Goal: Task Accomplishment & Management: Complete application form

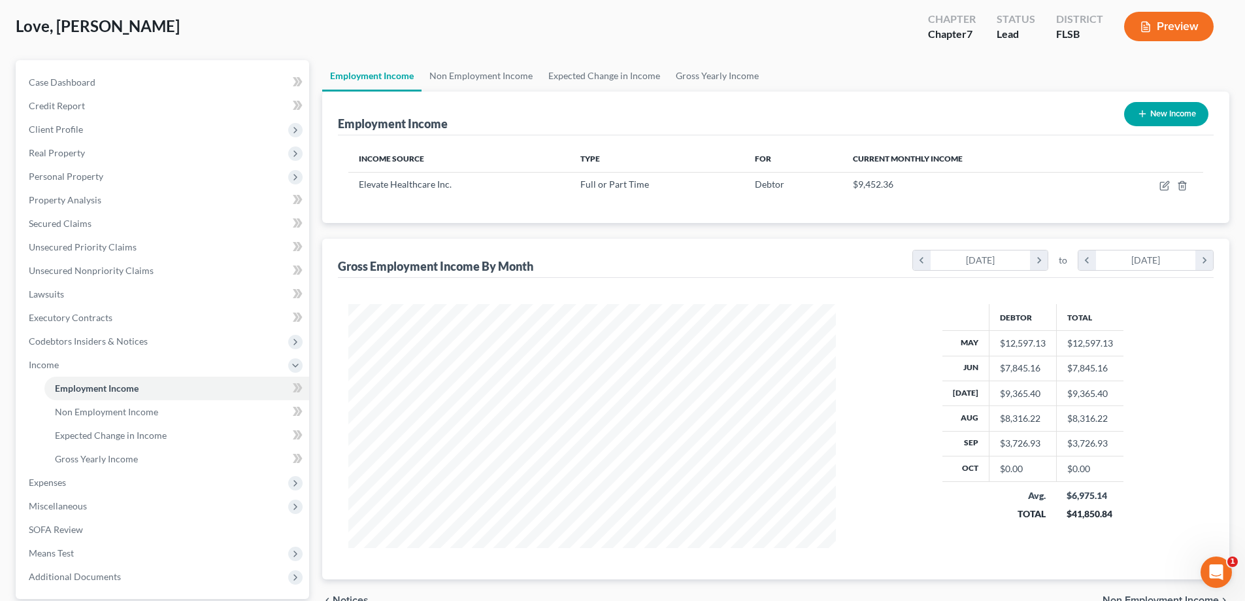
scroll to position [244, 514]
click at [78, 76] on span "Case Dashboard" at bounding box center [62, 81] width 67 height 11
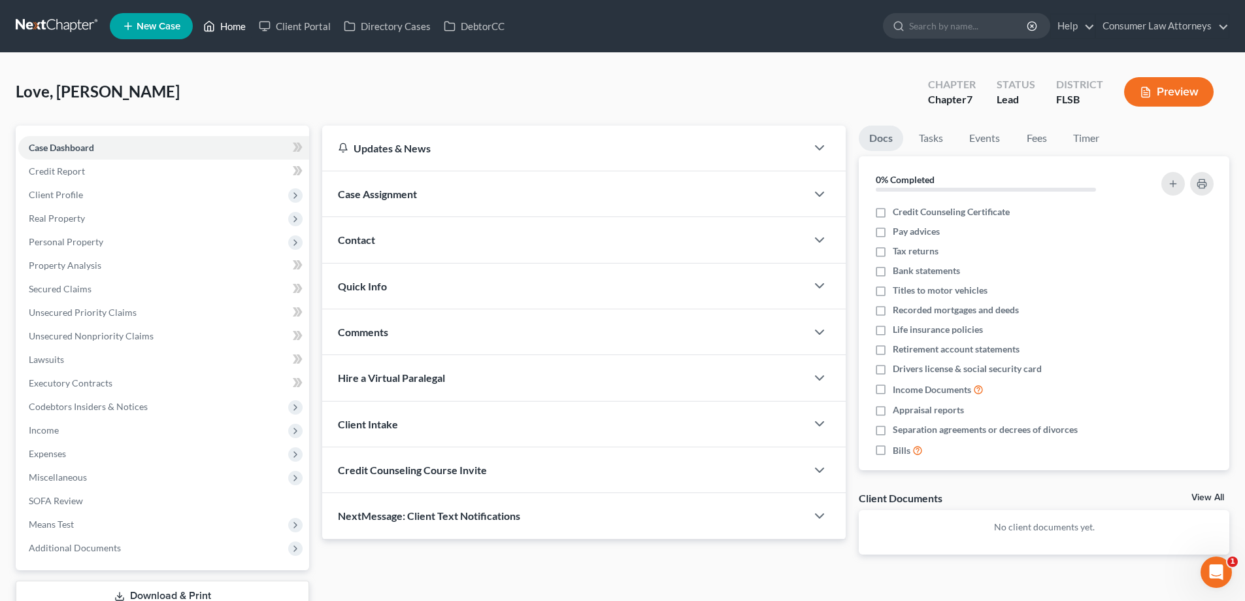
click at [225, 27] on link "Home" at bounding box center [225, 26] width 56 height 24
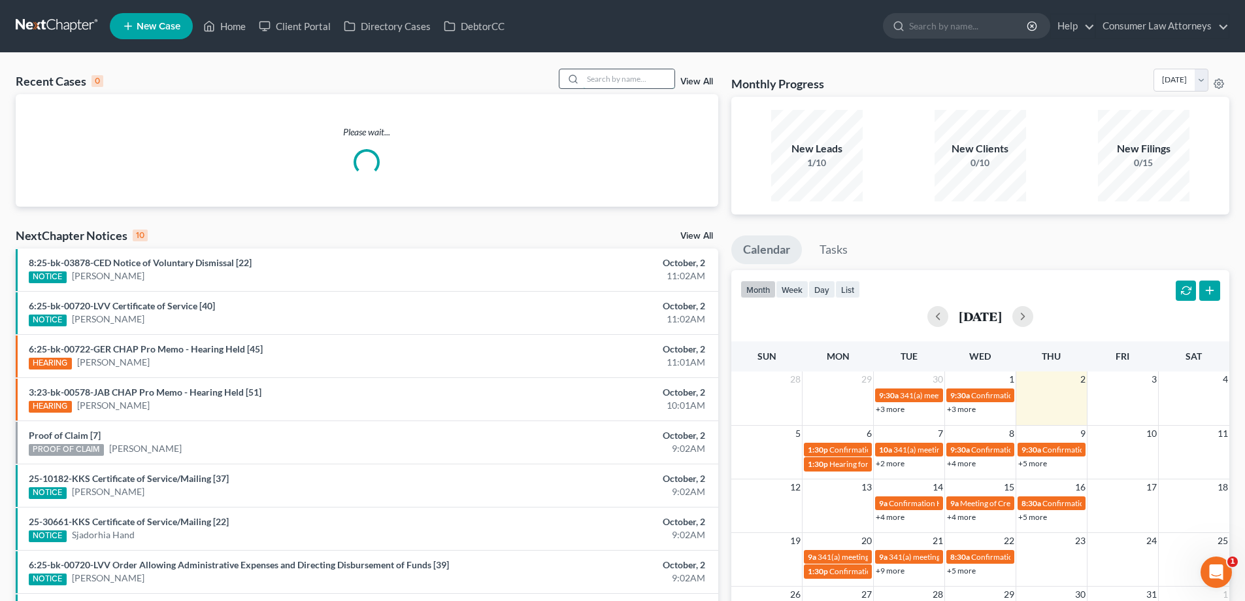
click at [618, 81] on input "search" at bounding box center [629, 78] width 92 height 19
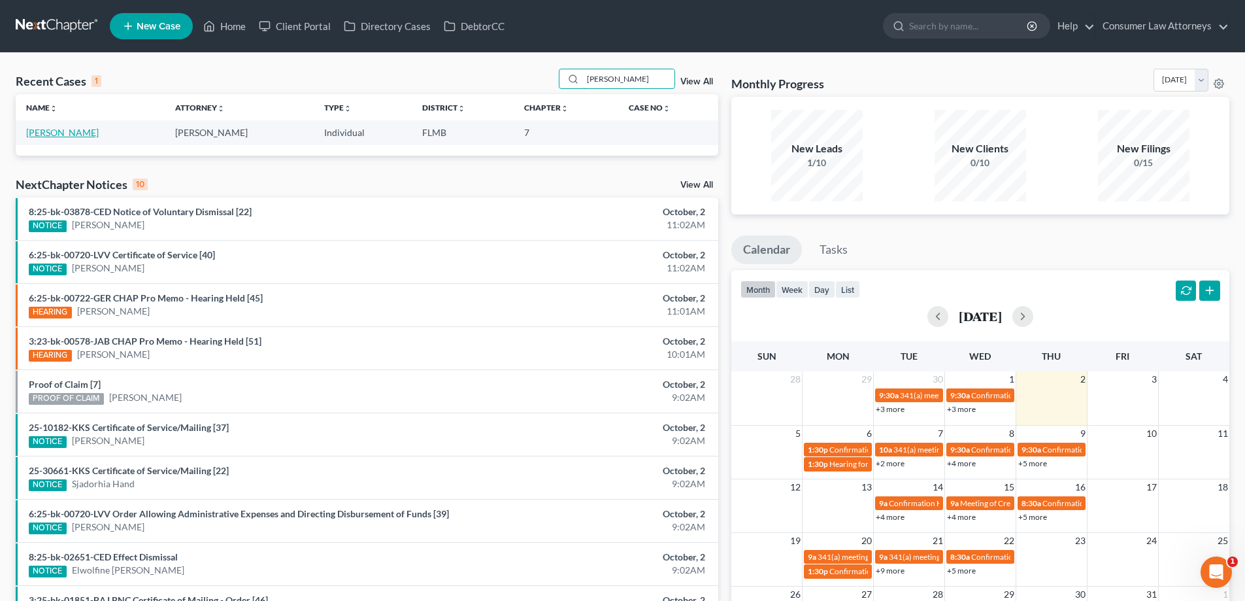
type input "[PERSON_NAME]"
click at [91, 133] on link "[PERSON_NAME]" at bounding box center [62, 132] width 73 height 11
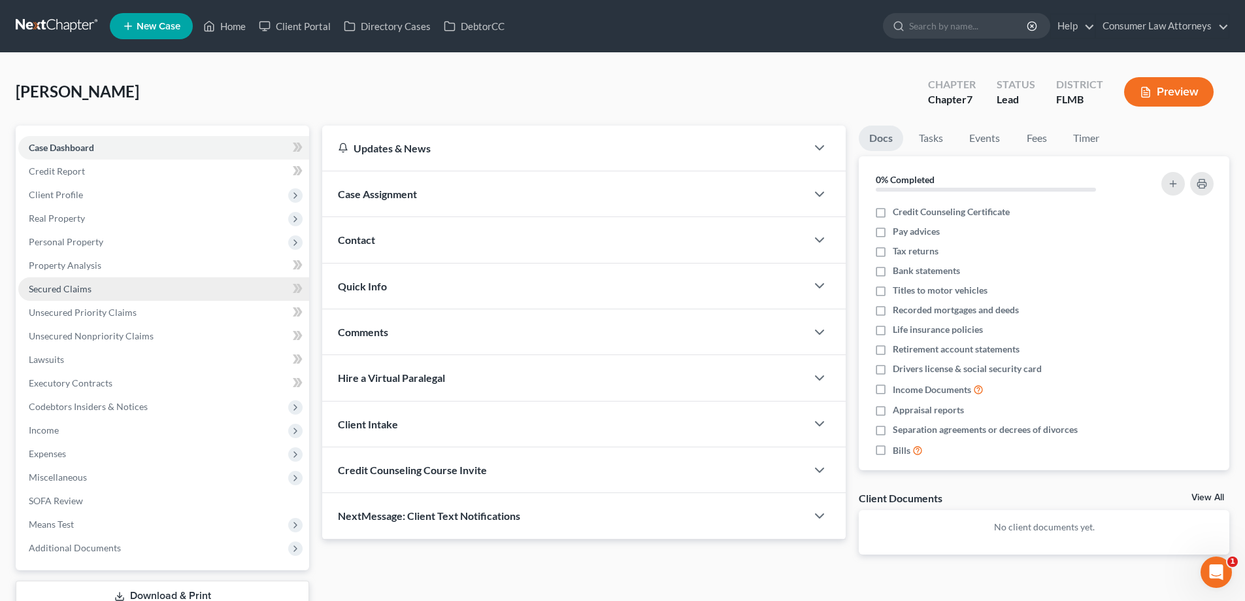
click at [61, 290] on span "Secured Claims" at bounding box center [60, 288] width 63 height 11
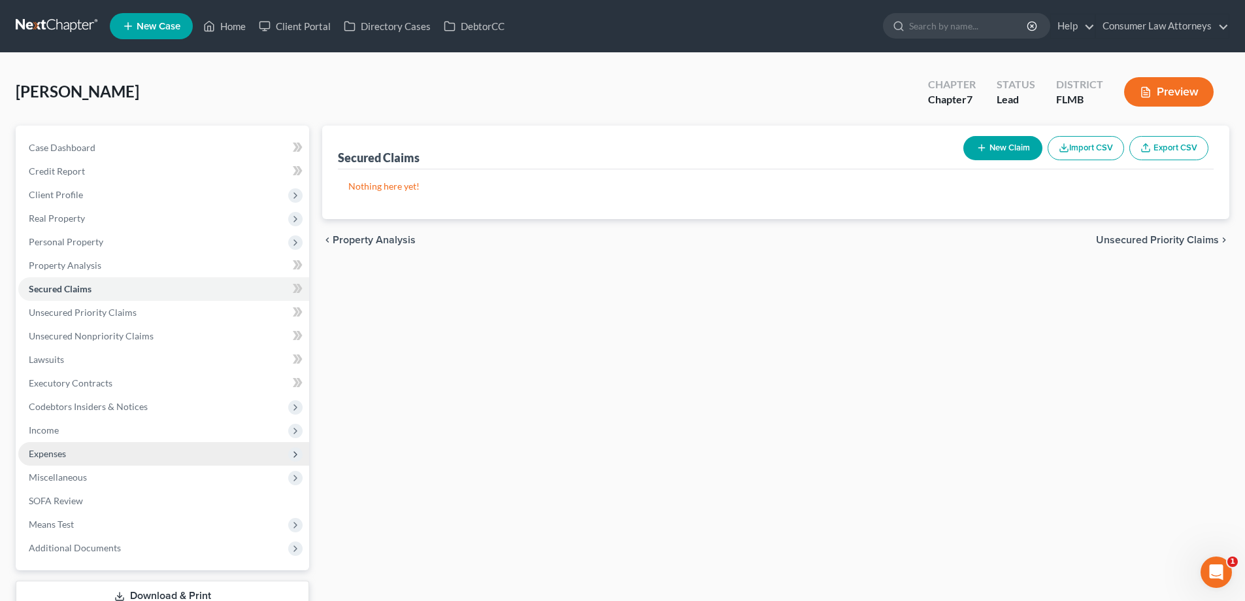
click at [56, 448] on span "Expenses" at bounding box center [47, 453] width 37 height 11
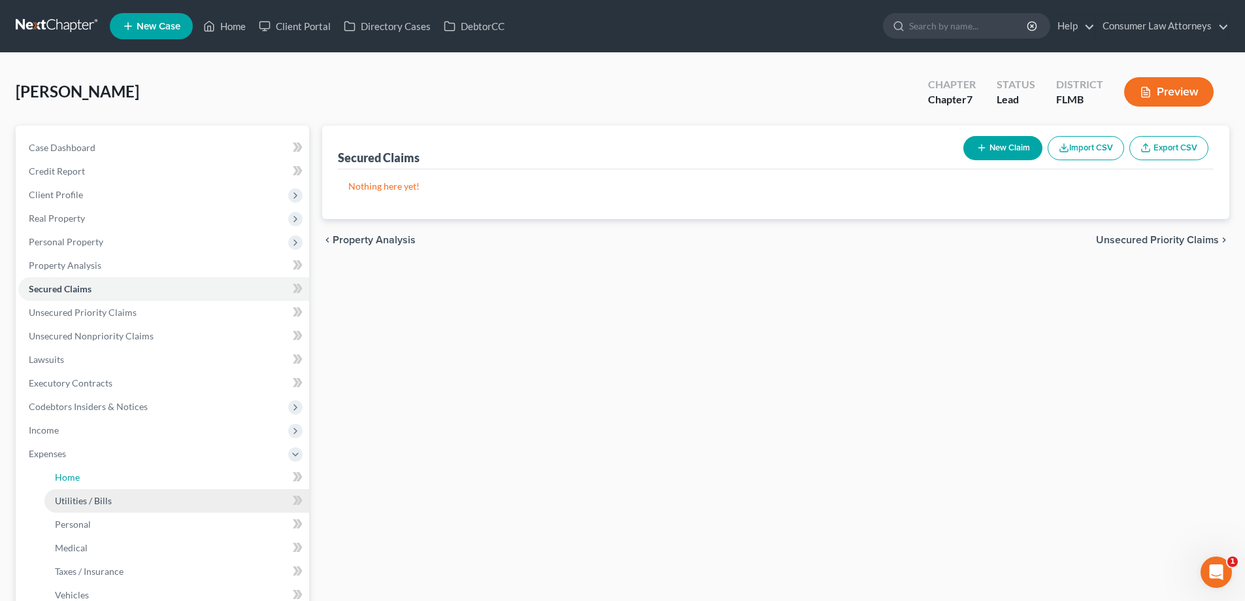
drag, startPoint x: 67, startPoint y: 478, endPoint x: 167, endPoint y: 505, distance: 103.5
click at [67, 478] on span "Home" at bounding box center [67, 476] width 25 height 11
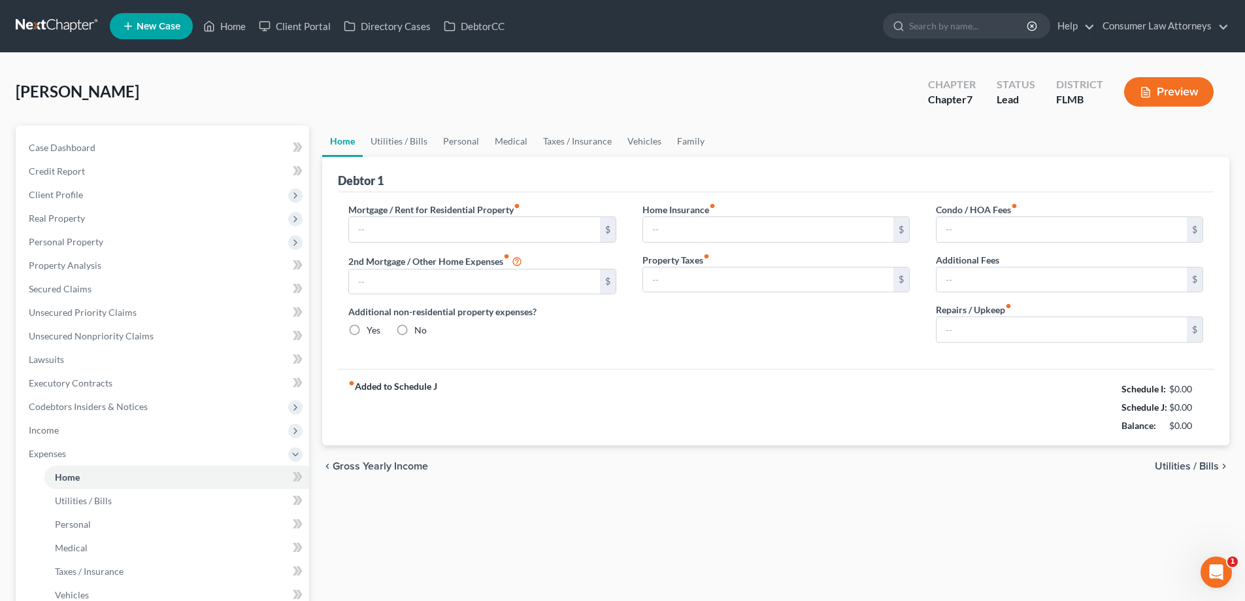
type input "1,969.00"
type input "0.00"
radio input "true"
type input "0.00"
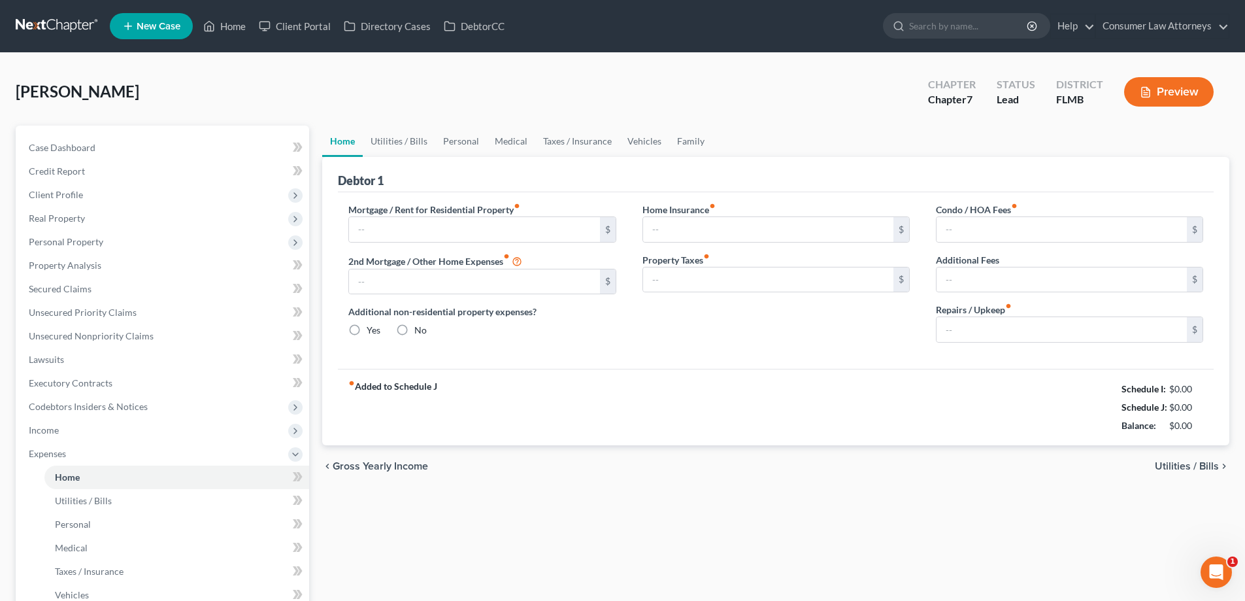
type input "0.00"
click at [641, 244] on div "Home Insurance fiber_manual_record 0.00 $ Property Taxes fiber_manual_record 0.…" at bounding box center [775, 278] width 293 height 150
click at [372, 141] on link "Utilities / Bills" at bounding box center [399, 140] width 73 height 31
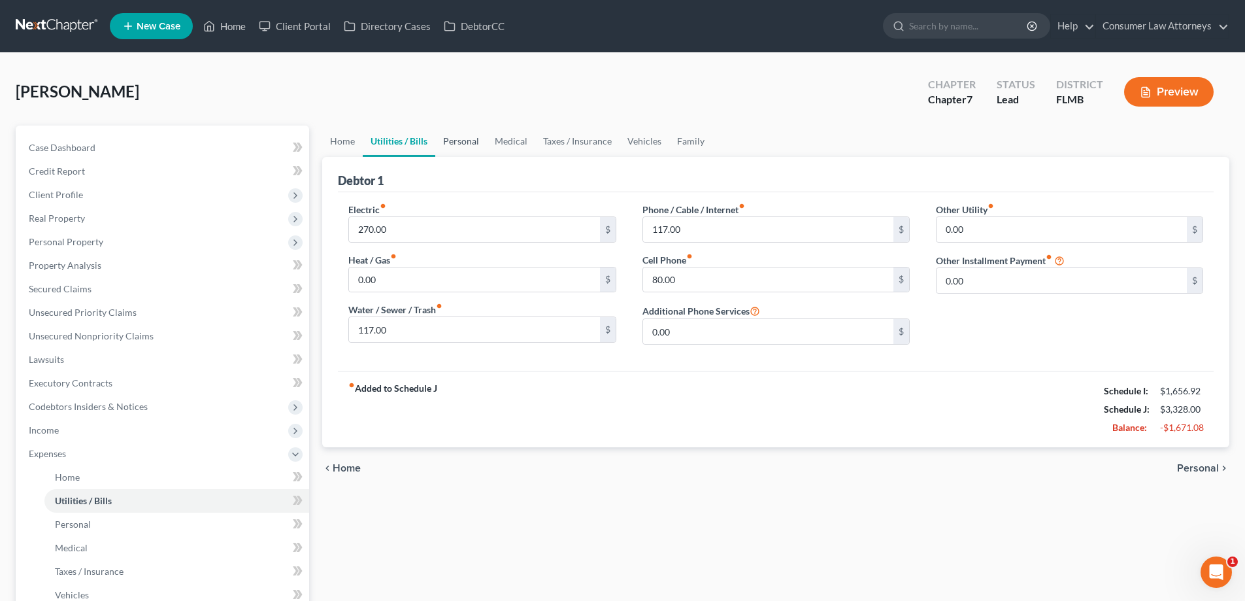
click at [470, 148] on link "Personal" at bounding box center [461, 140] width 52 height 31
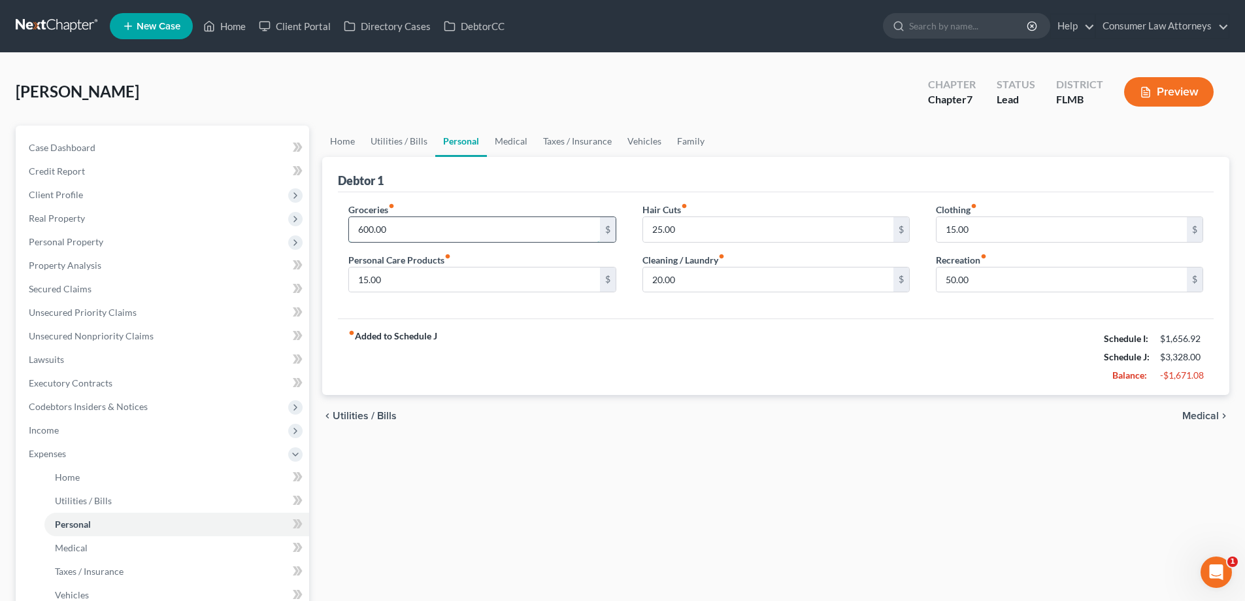
click at [424, 229] on input "600.00" at bounding box center [474, 229] width 250 height 25
click at [494, 144] on link "Medical" at bounding box center [511, 140] width 48 height 31
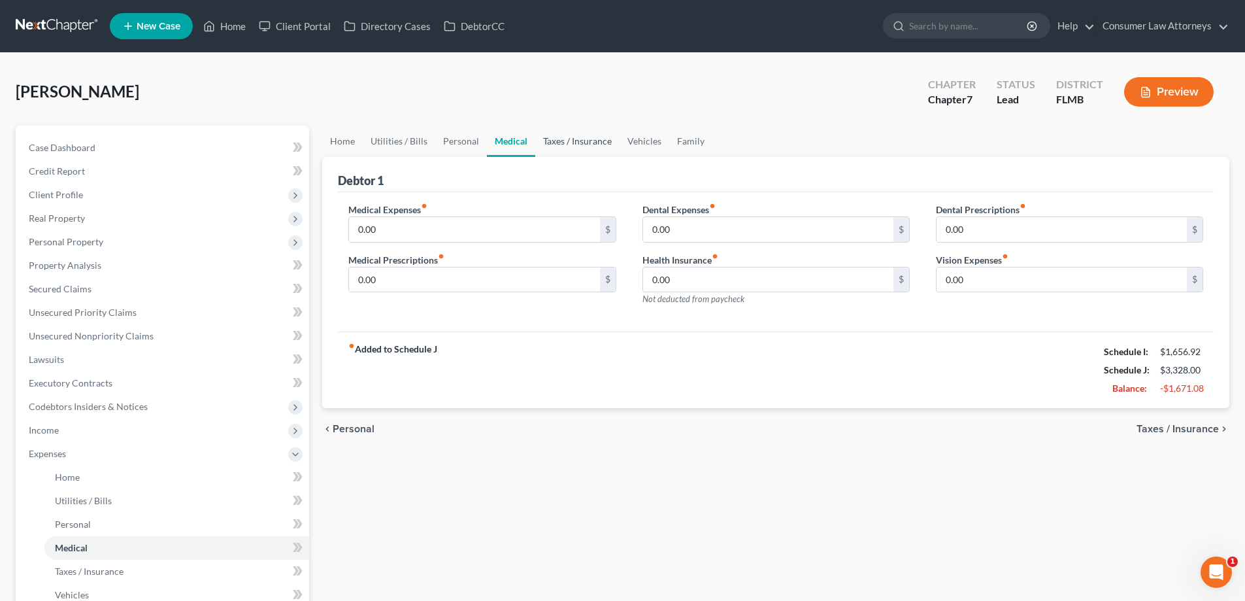
click at [568, 142] on link "Taxes / Insurance" at bounding box center [577, 140] width 84 height 31
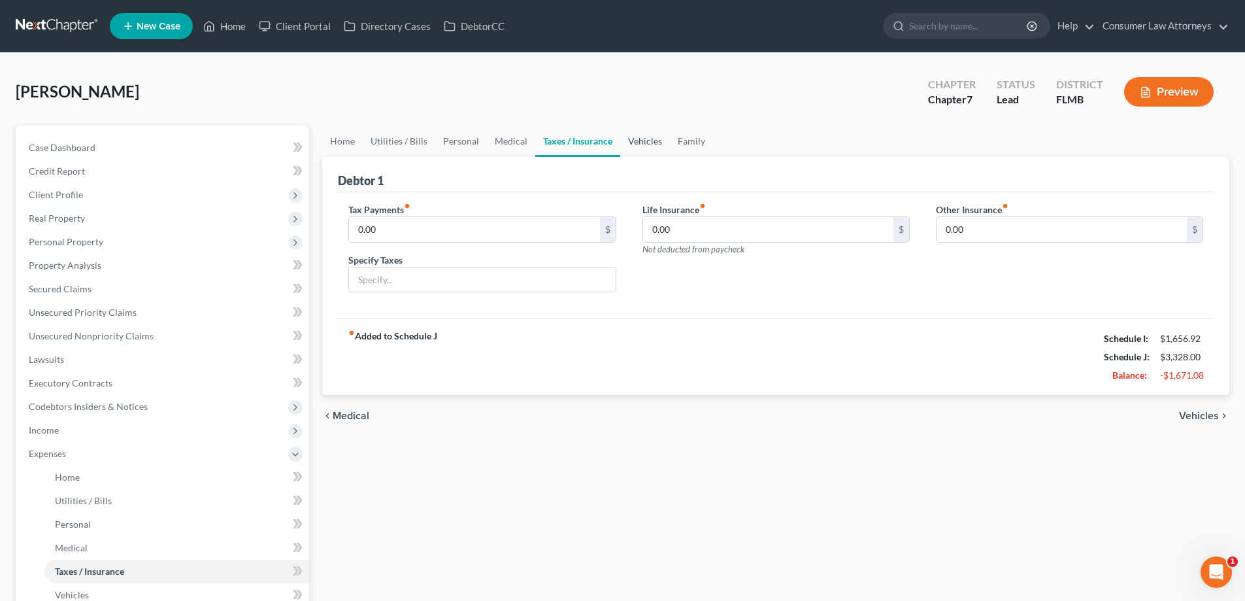
click at [635, 144] on link "Vehicles" at bounding box center [645, 140] width 50 height 31
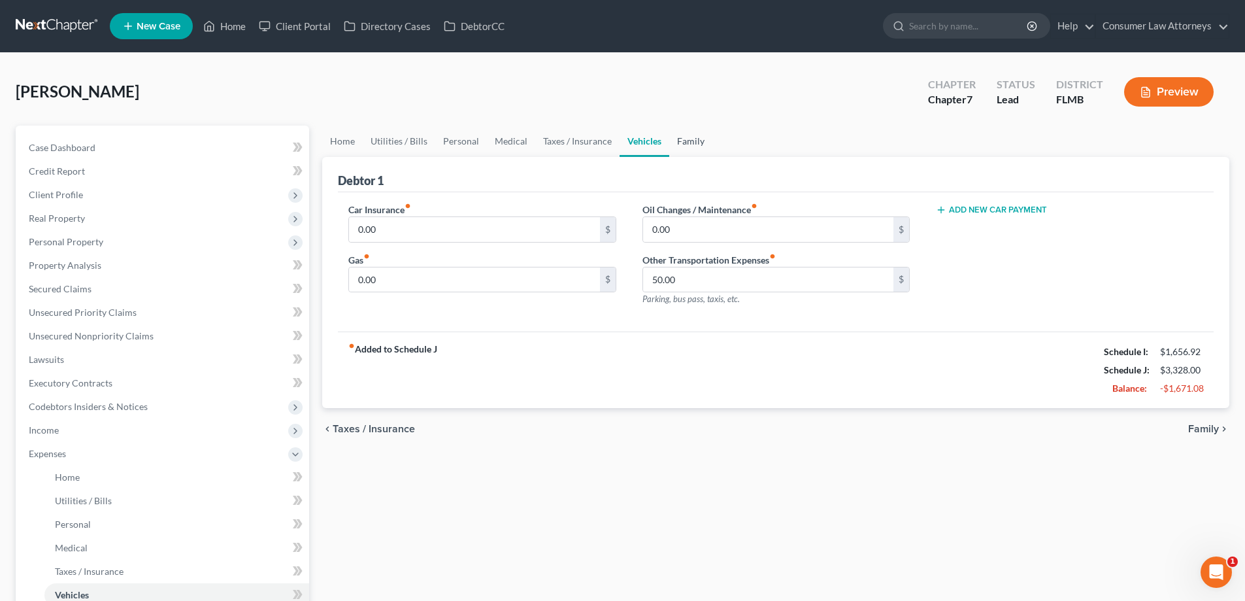
click at [693, 141] on link "Family" at bounding box center [690, 140] width 43 height 31
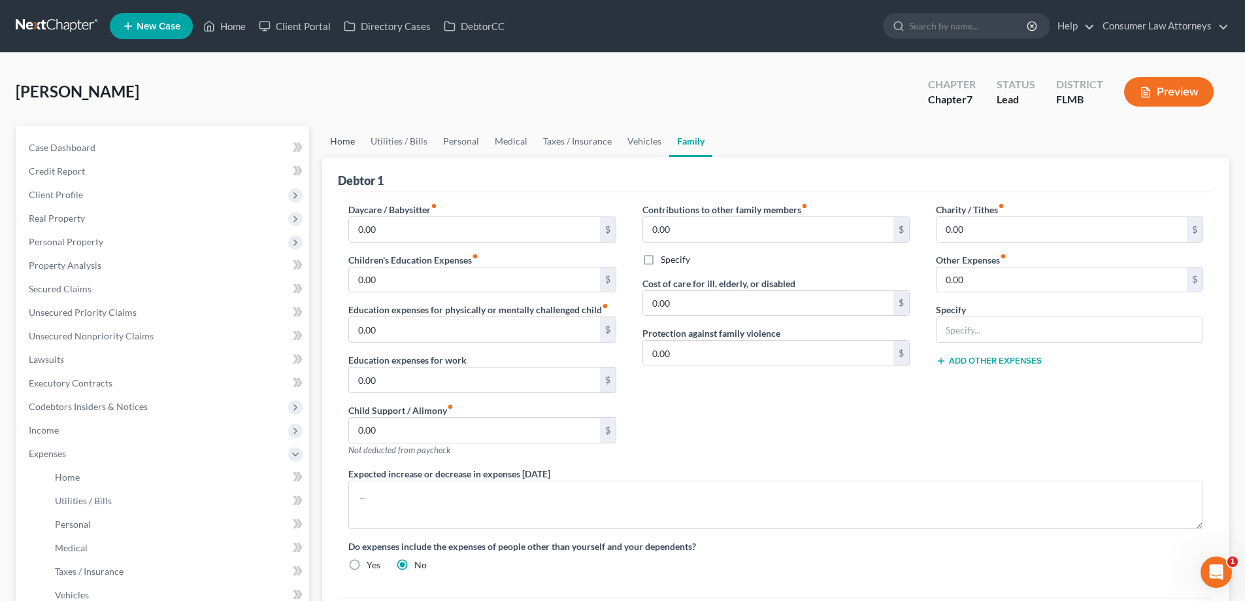
click at [345, 142] on link "Home" at bounding box center [342, 140] width 41 height 31
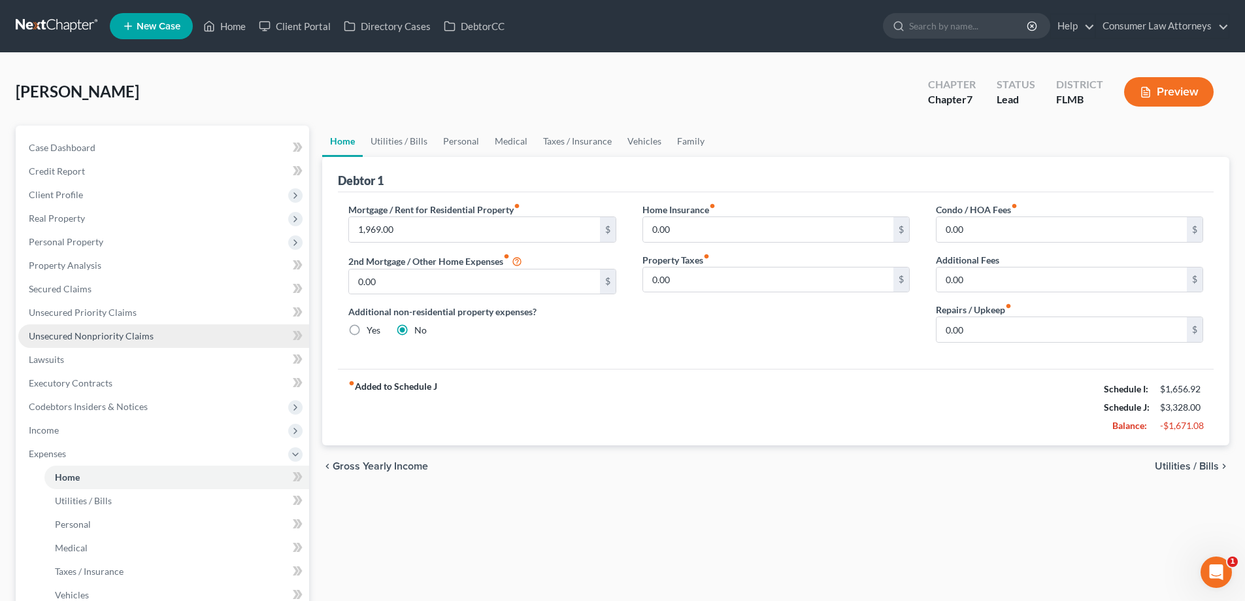
click at [112, 336] on span "Unsecured Nonpriority Claims" at bounding box center [91, 335] width 125 height 11
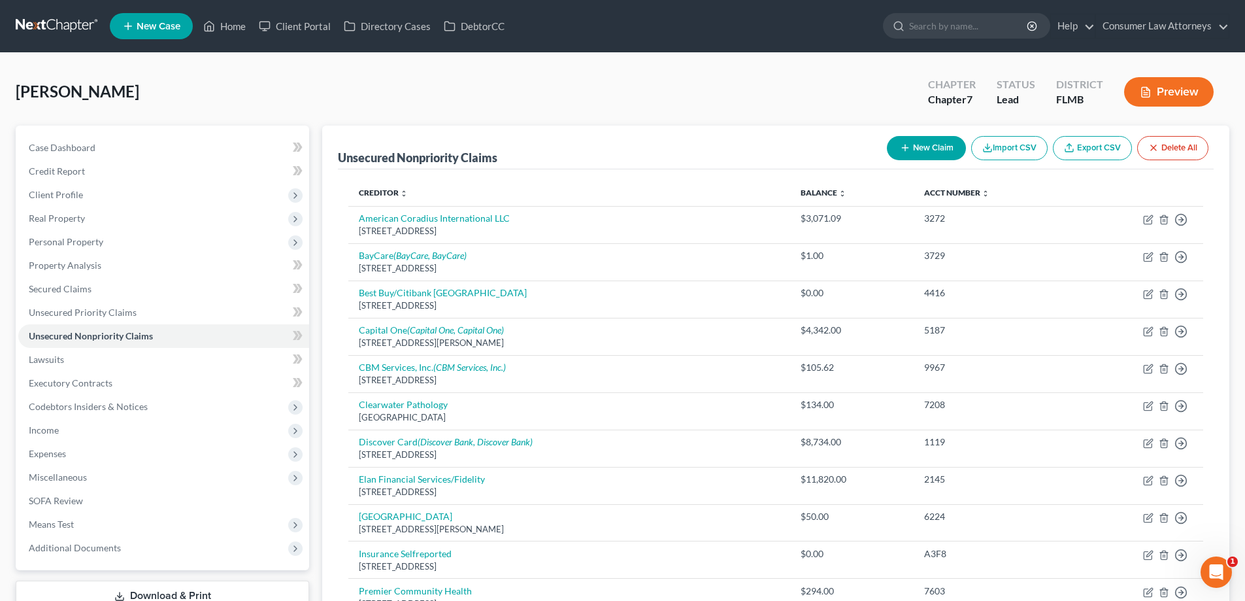
click at [717, 167] on div "Unsecured Nonpriority Claims New Claim Import CSV Export CSV Delete All" at bounding box center [776, 147] width 876 height 44
click at [52, 525] on span "Means Test" at bounding box center [51, 523] width 45 height 11
click at [97, 573] on span "Means Test Qualifier" at bounding box center [96, 570] width 83 height 11
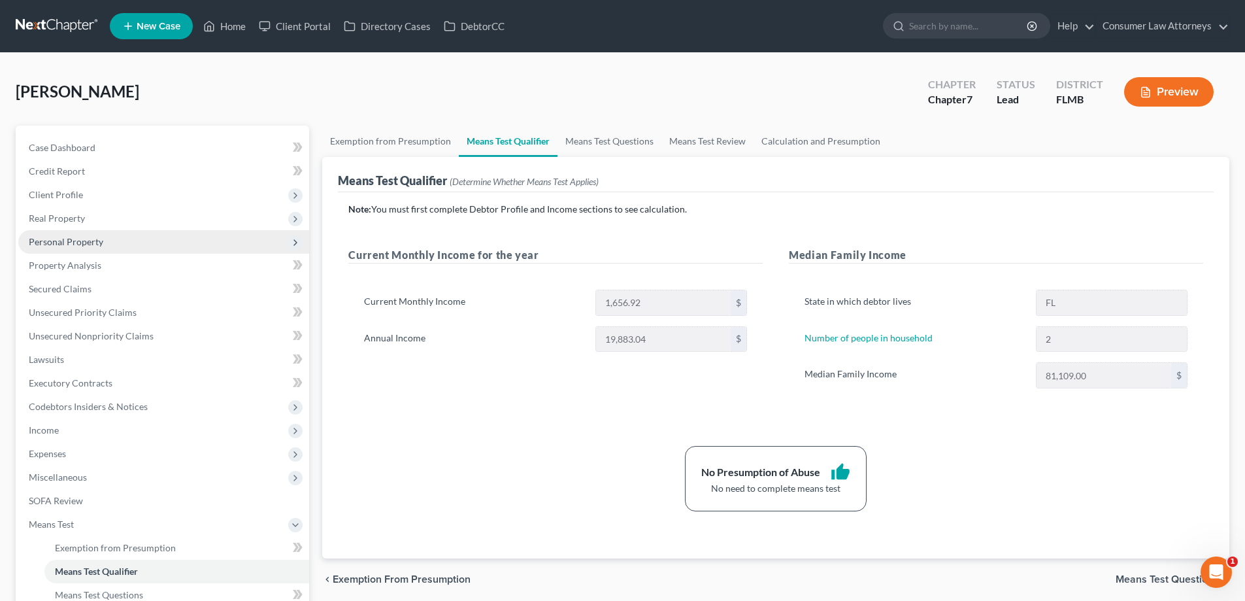
click at [58, 241] on span "Personal Property" at bounding box center [66, 241] width 75 height 11
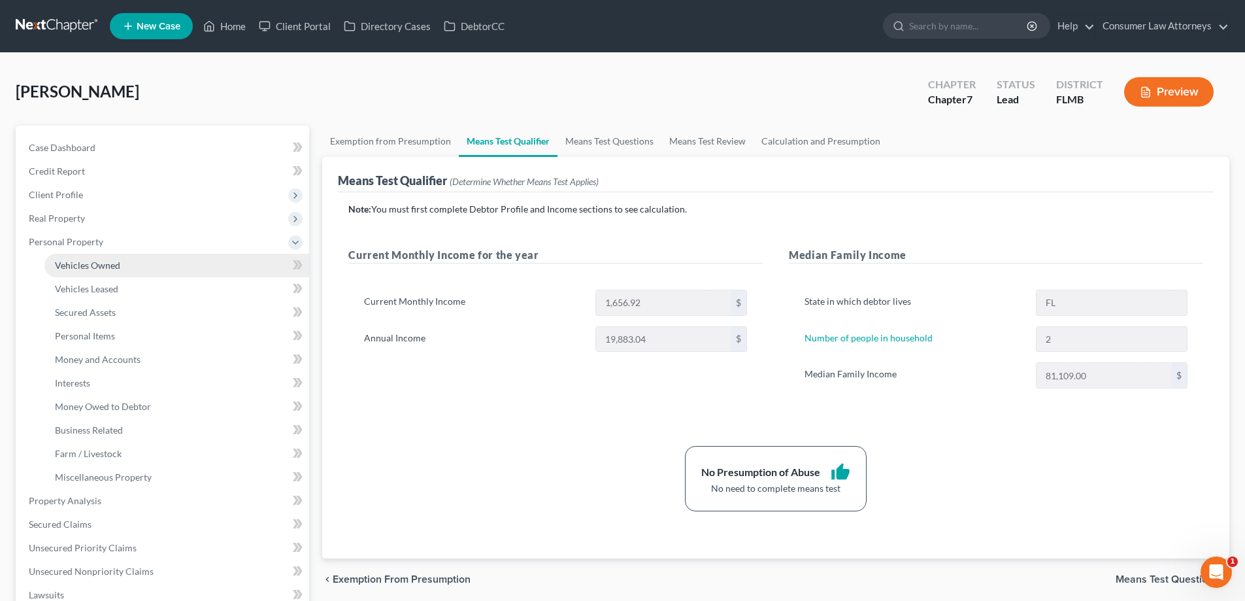
click at [68, 264] on span "Vehicles Owned" at bounding box center [87, 264] width 65 height 11
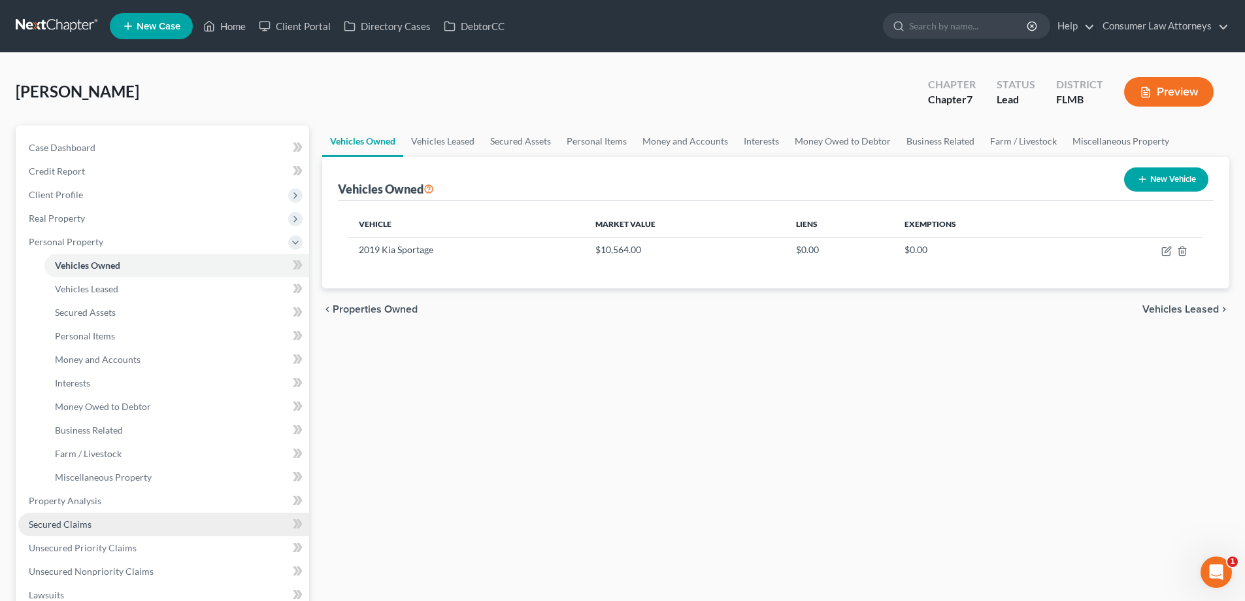
click at [60, 527] on span "Secured Claims" at bounding box center [60, 523] width 63 height 11
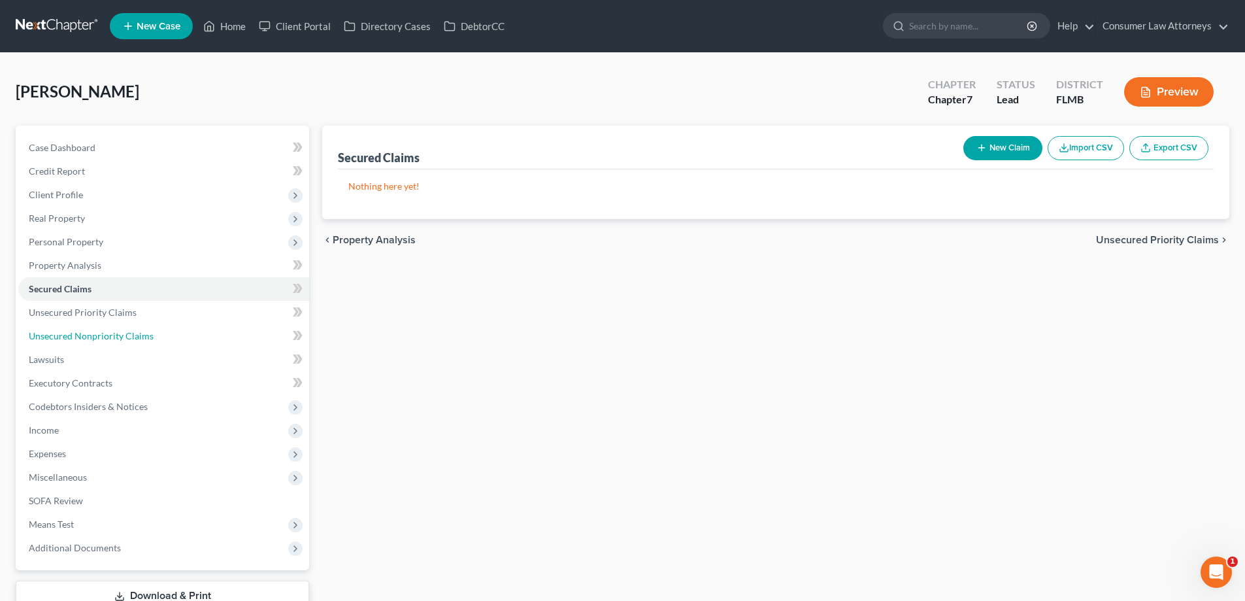
drag, startPoint x: 112, startPoint y: 331, endPoint x: 443, endPoint y: 324, distance: 330.8
click at [112, 331] on span "Unsecured Nonpriority Claims" at bounding box center [91, 335] width 125 height 11
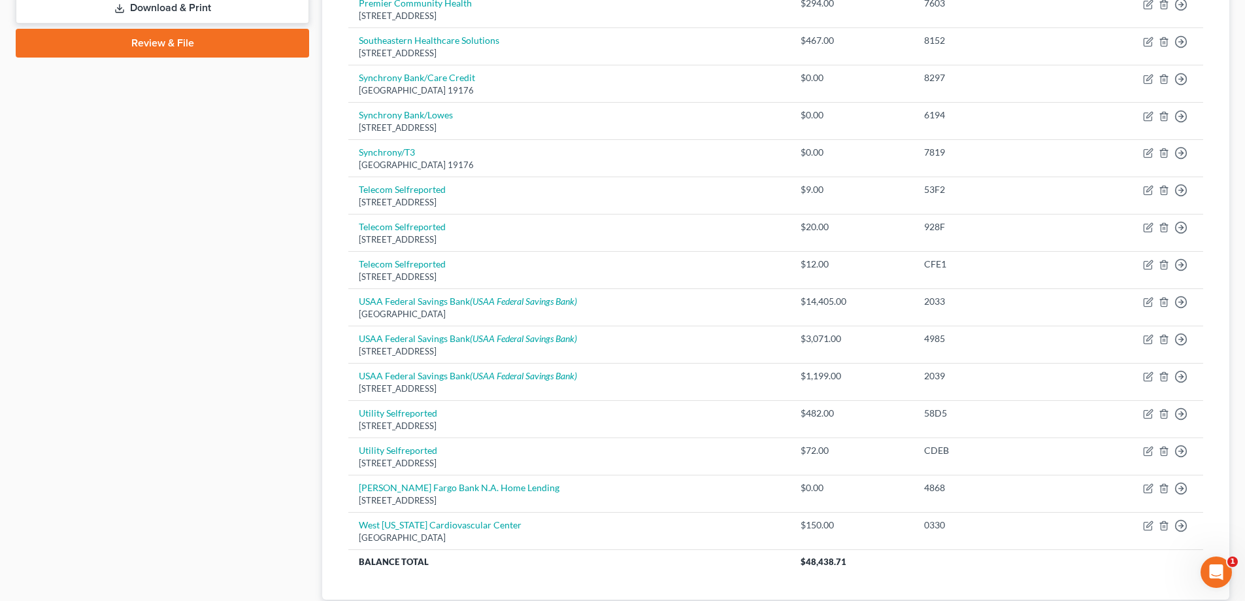
scroll to position [588, 0]
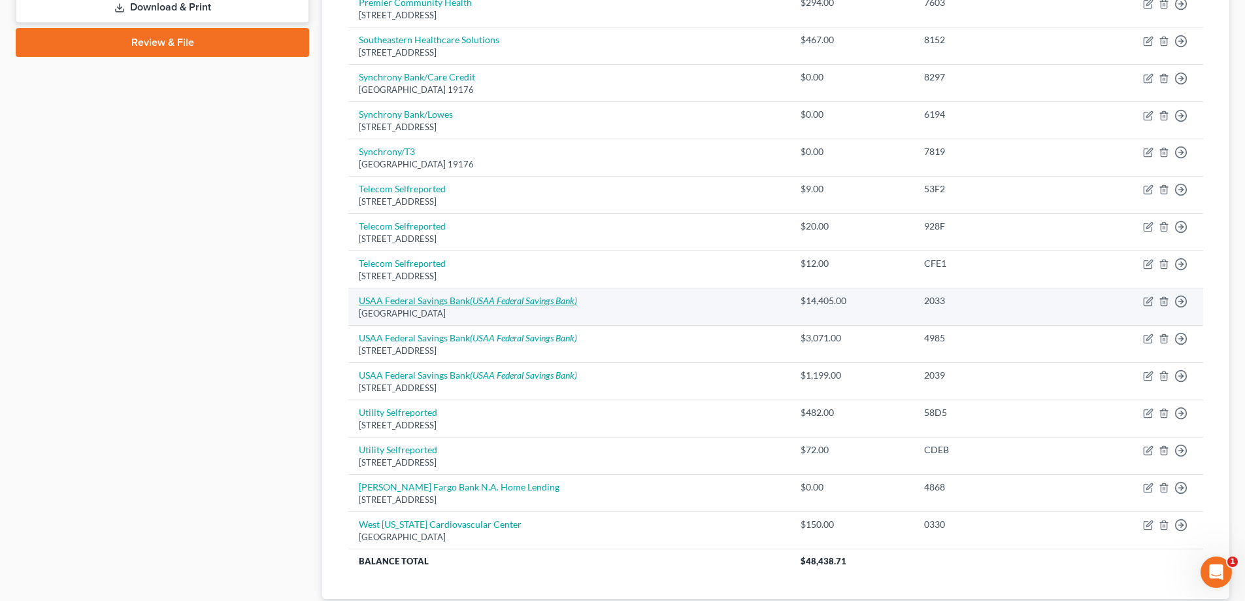
click at [544, 301] on icon "(USAA Federal Savings Bank)" at bounding box center [523, 300] width 107 height 11
select select "45"
select select "0"
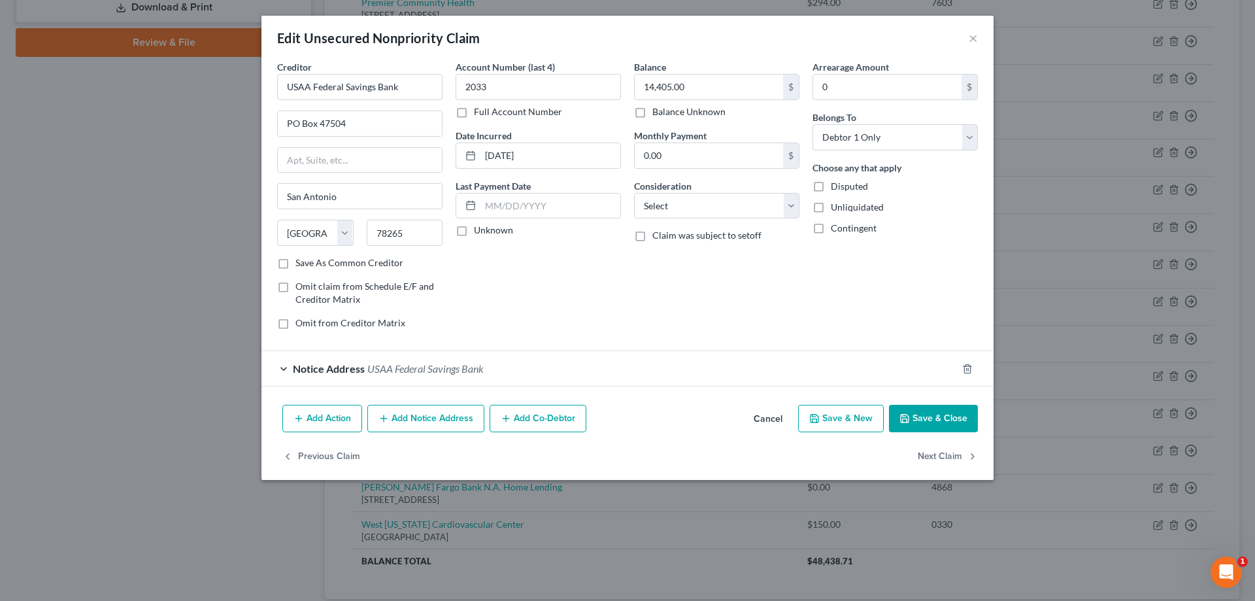
click at [927, 420] on button "Save & Close" at bounding box center [933, 418] width 89 height 27
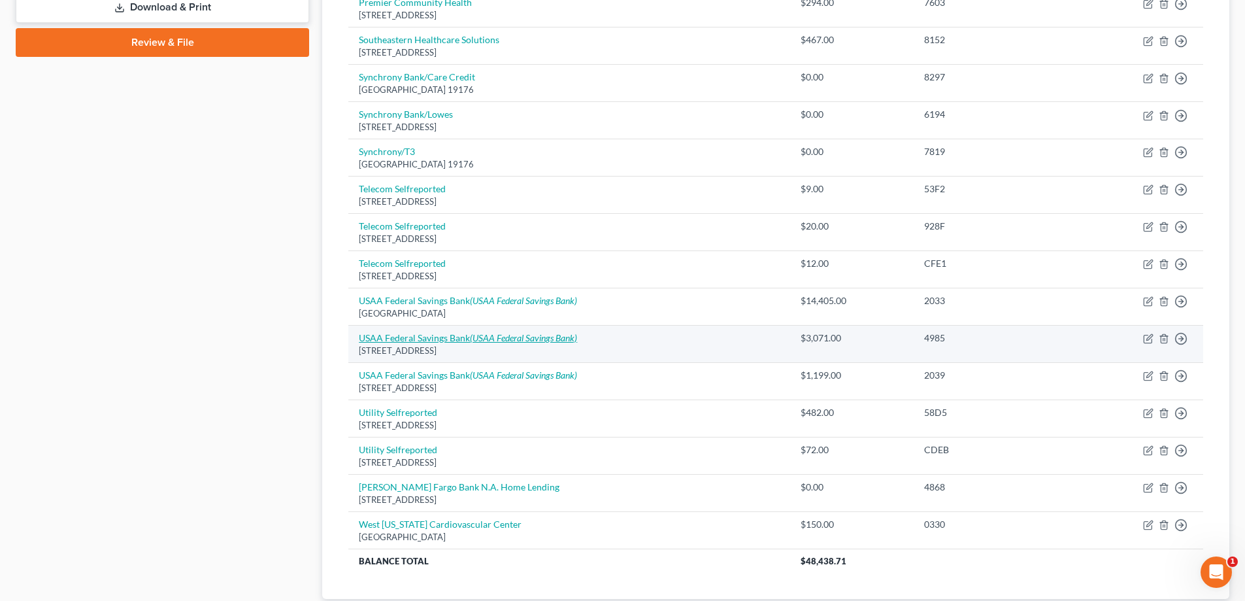
click at [483, 339] on icon "(USAA Federal Savings Bank)" at bounding box center [523, 337] width 107 height 11
select select "45"
select select "2"
select select "0"
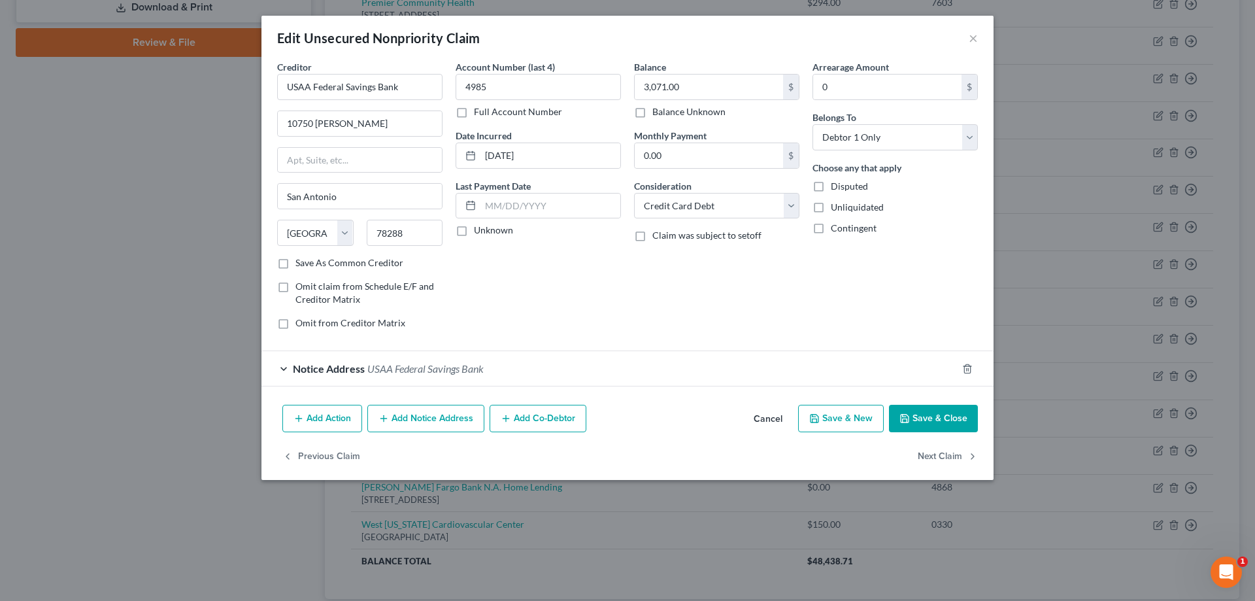
click at [917, 418] on button "Save & Close" at bounding box center [933, 418] width 89 height 27
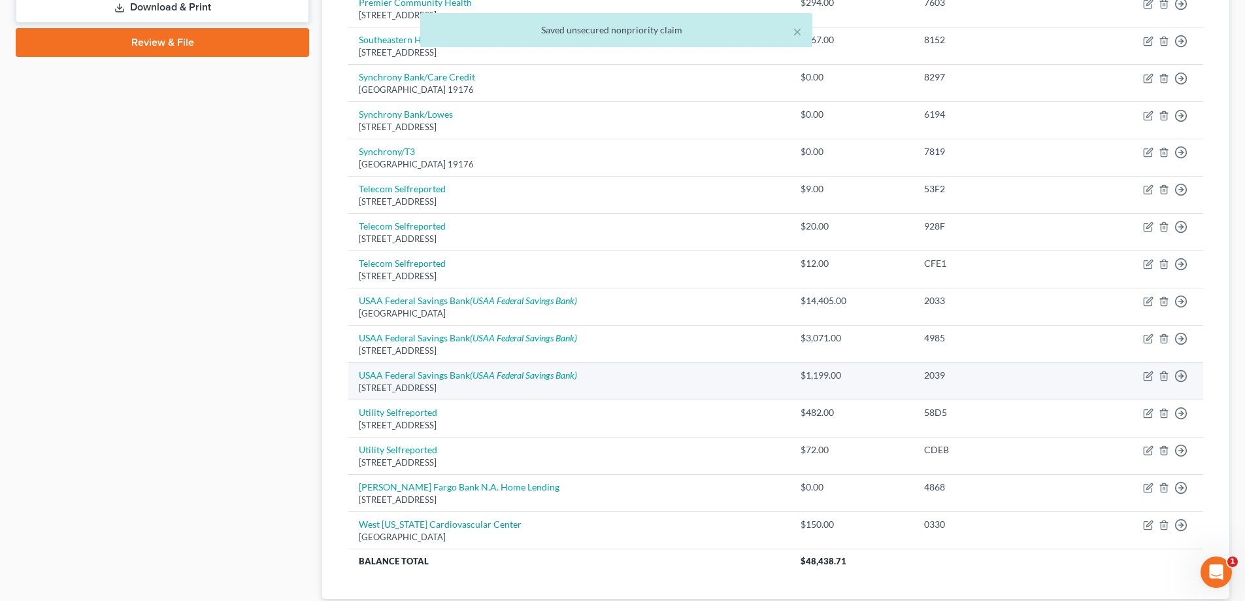
click at [473, 382] on div "[STREET_ADDRESS]" at bounding box center [569, 388] width 421 height 12
click at [471, 377] on icon "(USAA Federal Savings Bank)" at bounding box center [523, 374] width 107 height 11
select select "45"
select select "0"
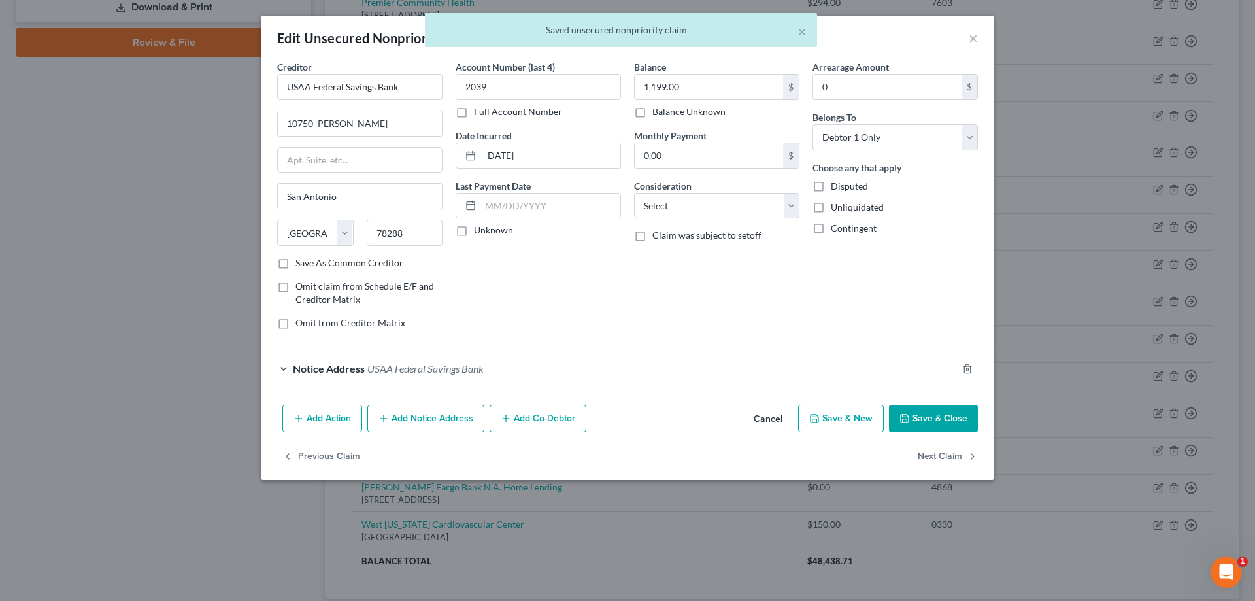
click at [941, 416] on button "Save & Close" at bounding box center [933, 418] width 89 height 27
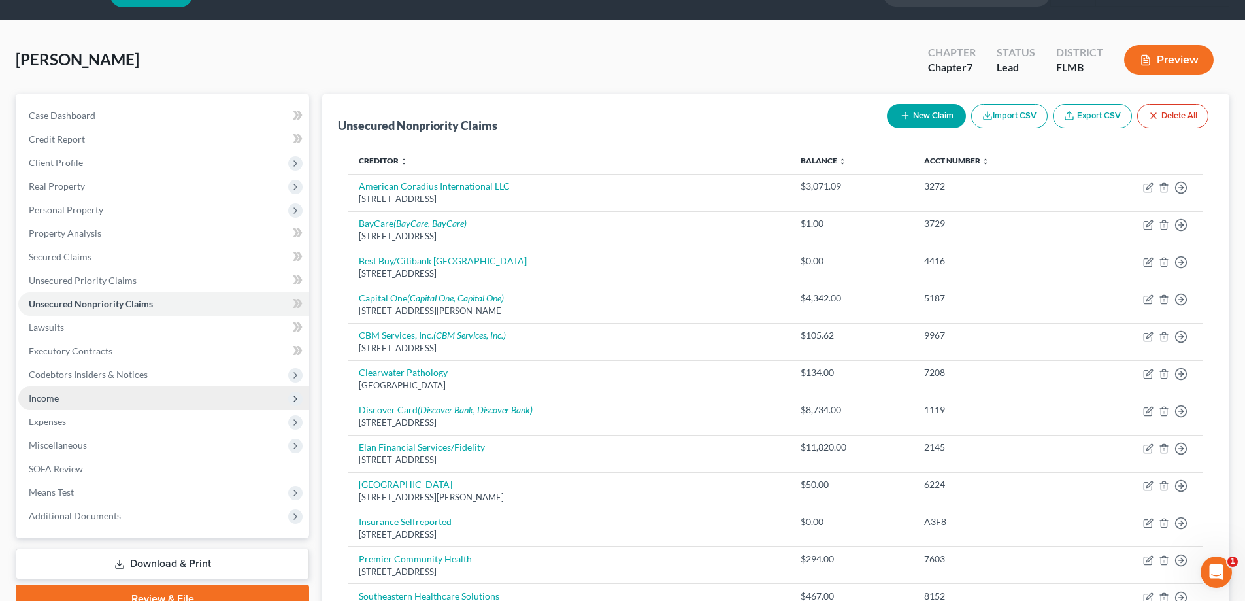
scroll to position [0, 0]
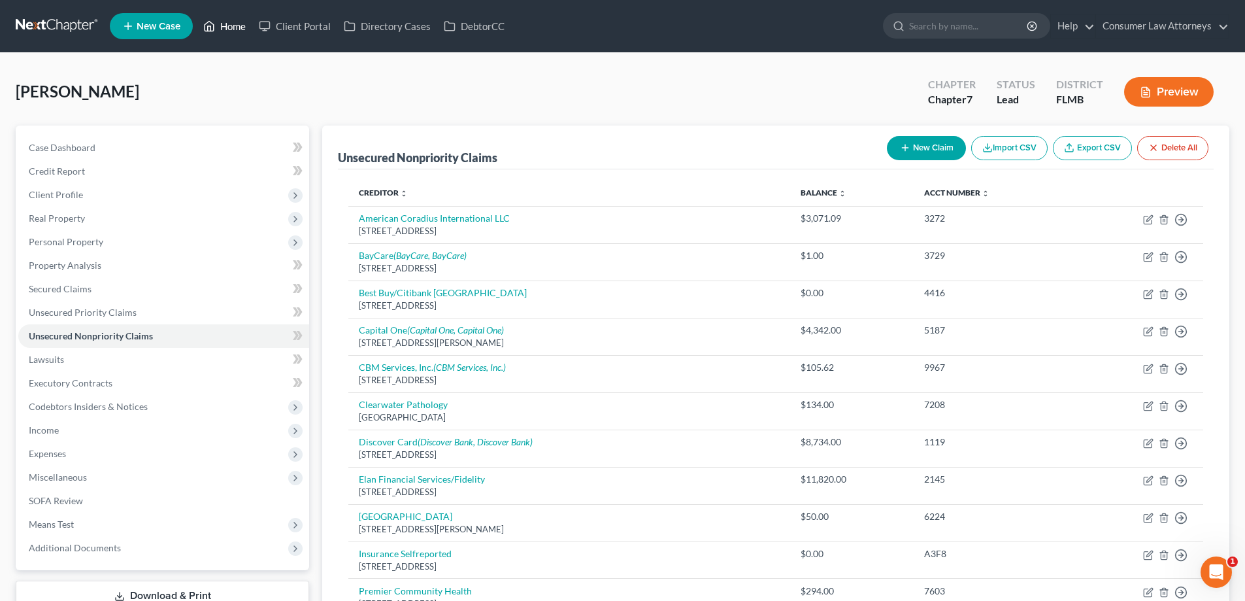
click at [239, 31] on link "Home" at bounding box center [225, 26] width 56 height 24
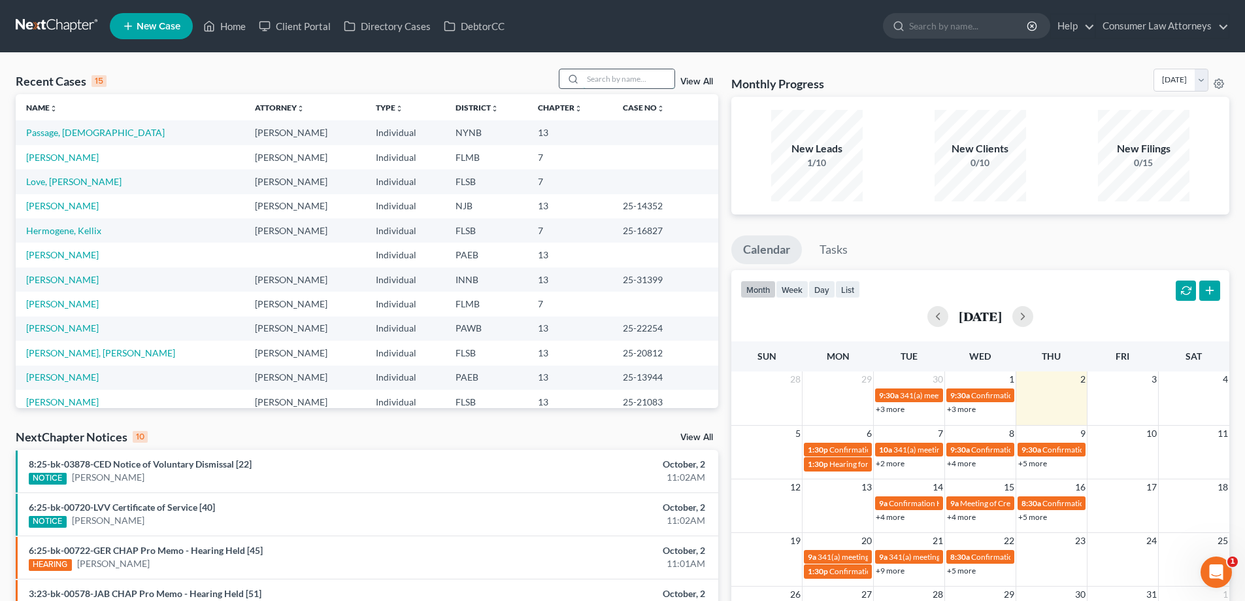
click at [622, 78] on input "search" at bounding box center [629, 78] width 92 height 19
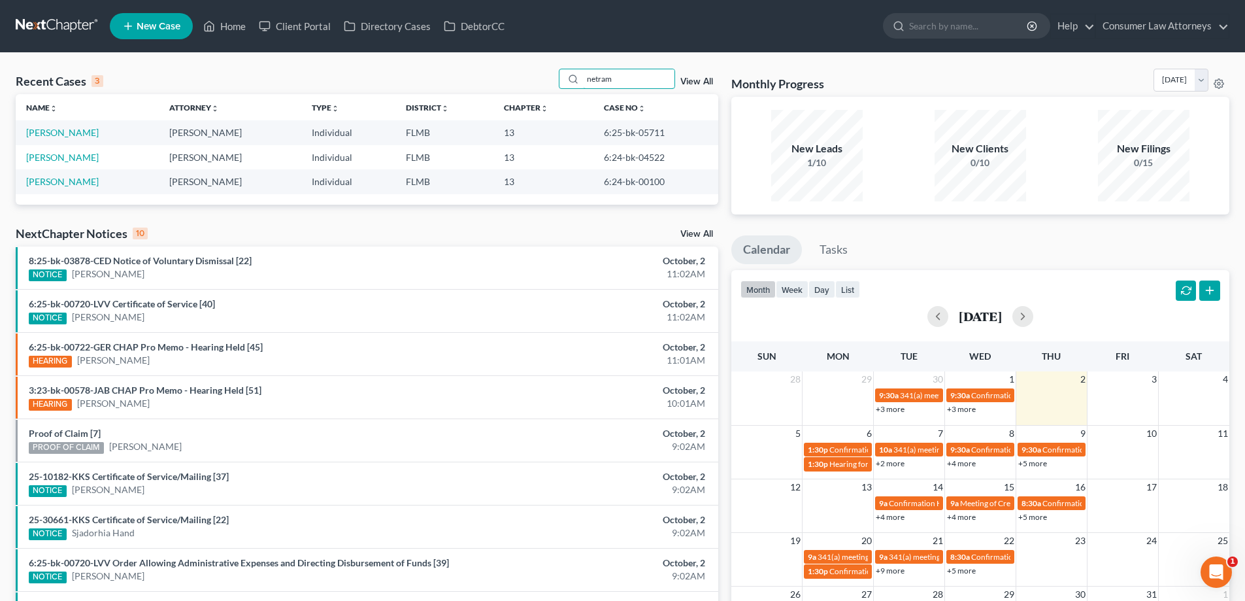
type input "netram"
drag, startPoint x: 658, startPoint y: 137, endPoint x: 598, endPoint y: 138, distance: 59.5
click at [598, 138] on td "6:25-bk-05711" at bounding box center [655, 132] width 125 height 24
copy td "6:25-bk-05711"
